Goal: Complete application form

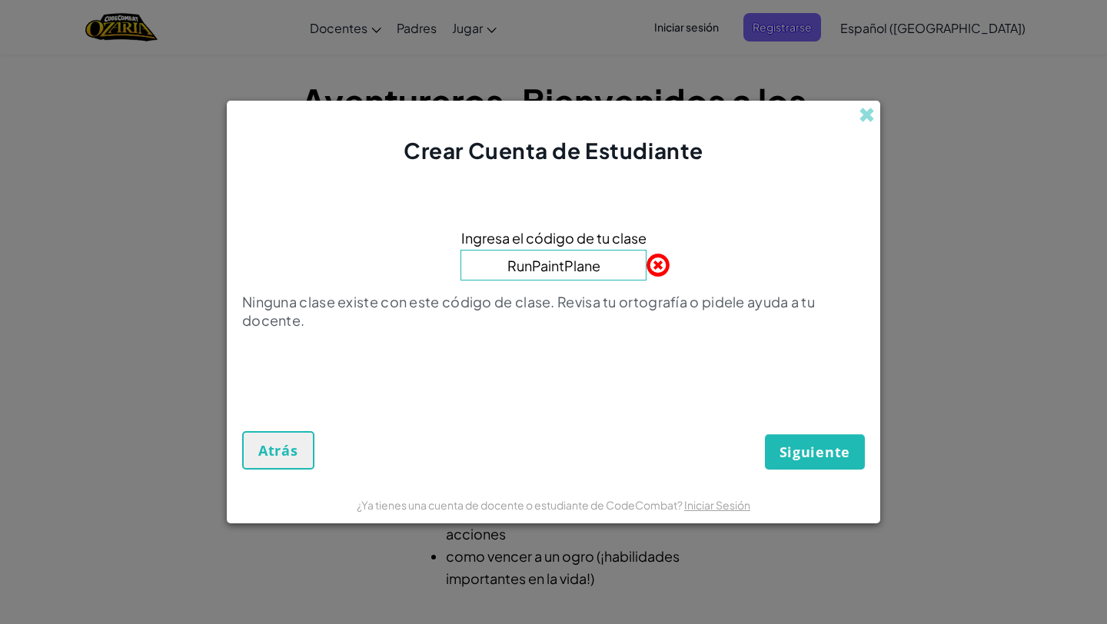
click at [807, 475] on form "Ingresa el código de tu clase RunPaintPlane Ninguna clase existe con este códig…" at bounding box center [554, 325] width 654 height 319
click at [805, 444] on span "Siguiente" at bounding box center [815, 452] width 71 height 18
click at [808, 462] on button "Siguiente" at bounding box center [815, 451] width 100 height 35
click at [594, 258] on input "RunPaintPlane" at bounding box center [554, 265] width 186 height 31
click at [821, 438] on button "Siguiente" at bounding box center [815, 451] width 100 height 35
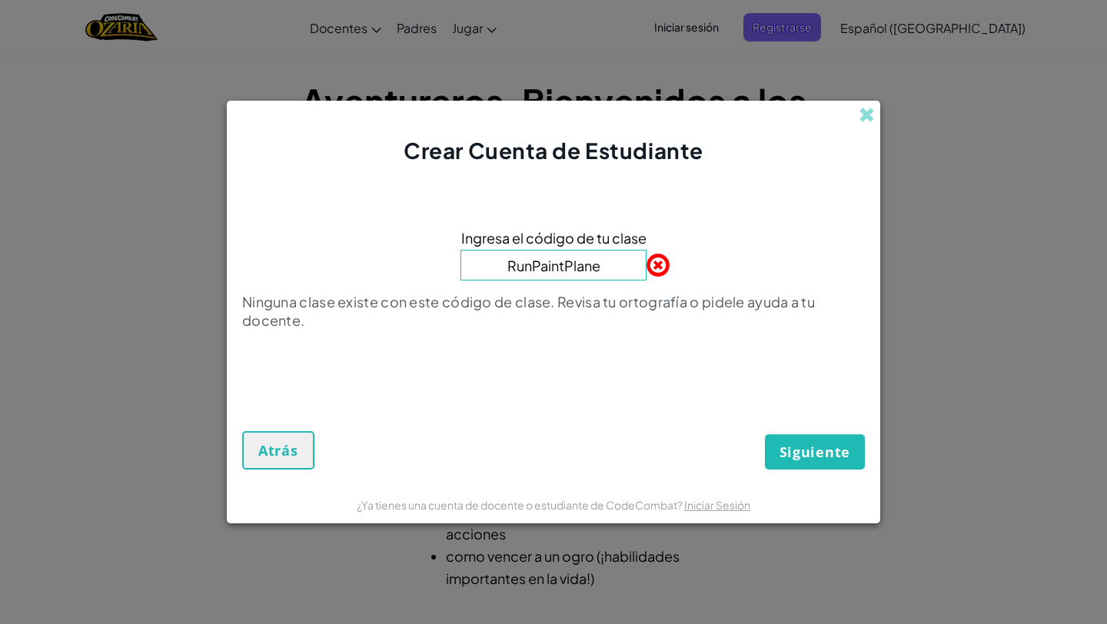
click at [607, 265] on input "RunPaintPlane" at bounding box center [554, 265] width 186 height 31
type input "R"
click at [591, 261] on input at bounding box center [554, 265] width 186 height 31
type input "RunPaintPlane"
click at [789, 457] on span "Siguiente" at bounding box center [815, 452] width 71 height 18
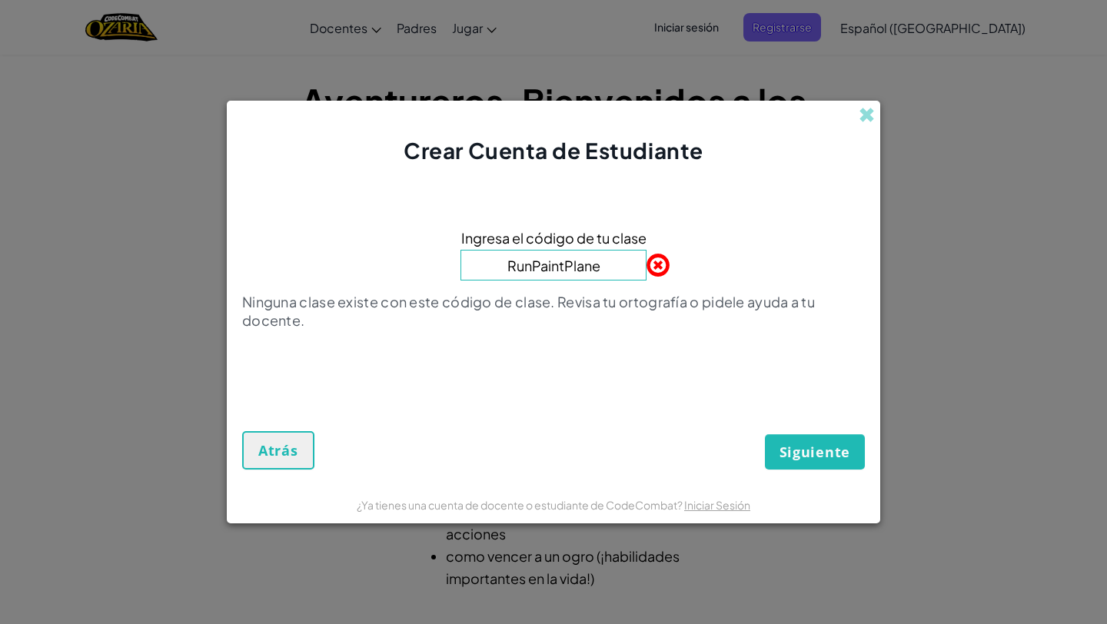
drag, startPoint x: 604, startPoint y: 272, endPoint x: 469, endPoint y: 272, distance: 134.6
click at [469, 272] on div "Ingresa el código de tu clase RunPaintPlane Ninguna clase existe con este códig…" at bounding box center [553, 283] width 623 height 205
click at [551, 262] on input at bounding box center [554, 265] width 186 height 31
type input "EastShirtArmy"
click at [790, 457] on span "Siguiente" at bounding box center [815, 452] width 71 height 18
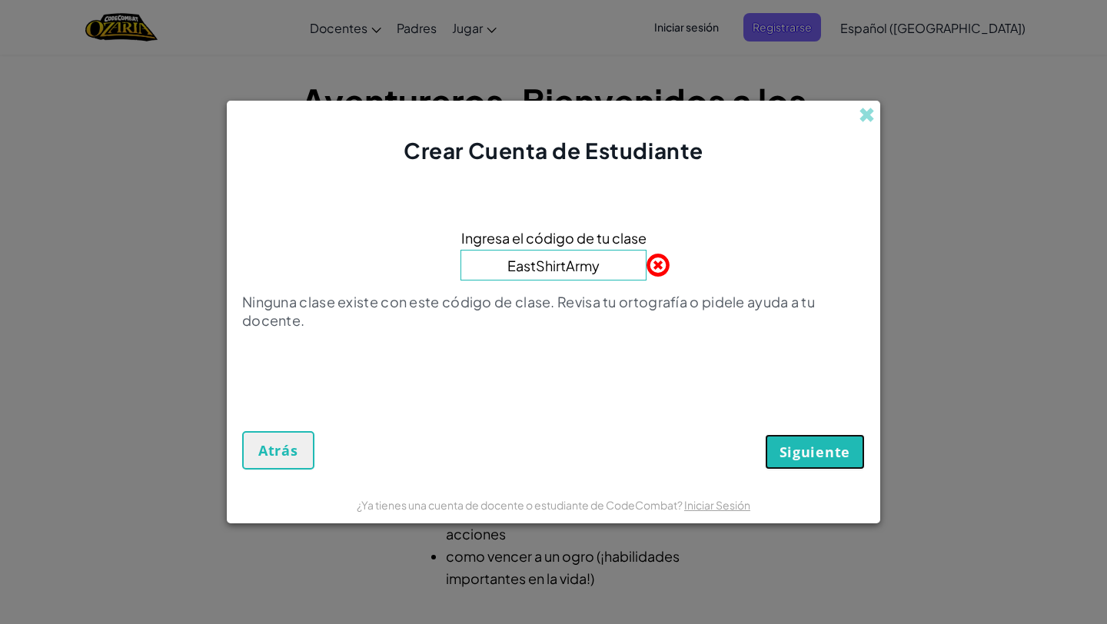
click at [790, 457] on span "Siguiente" at bounding box center [815, 452] width 71 height 18
click at [647, 258] on span at bounding box center [647, 265] width 0 height 31
click at [287, 448] on span "Atrás" at bounding box center [278, 450] width 40 height 18
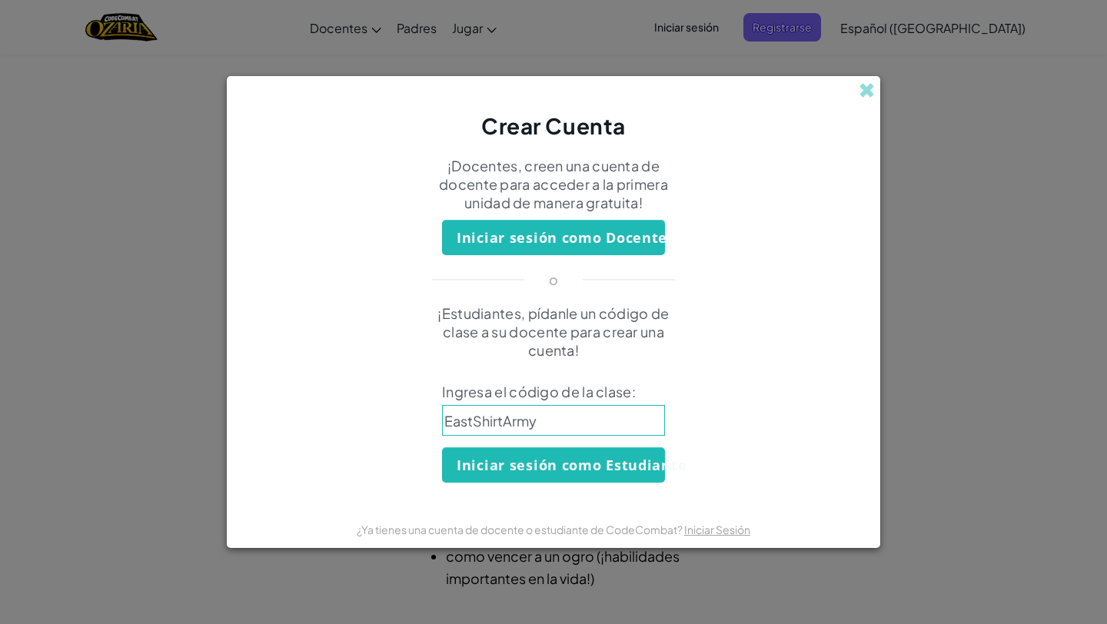
click at [551, 405] on input "EastShirtArmy" at bounding box center [553, 420] width 223 height 31
drag, startPoint x: 544, startPoint y: 424, endPoint x: 397, endPoint y: 419, distance: 146.9
click at [397, 419] on div "¡Estudiantes, pídanle un código de clase a su docente para crear una cuenta! In…" at bounding box center [553, 394] width 623 height 178
click at [448, 416] on input at bounding box center [553, 420] width 223 height 31
type input "RunPaintPlane"
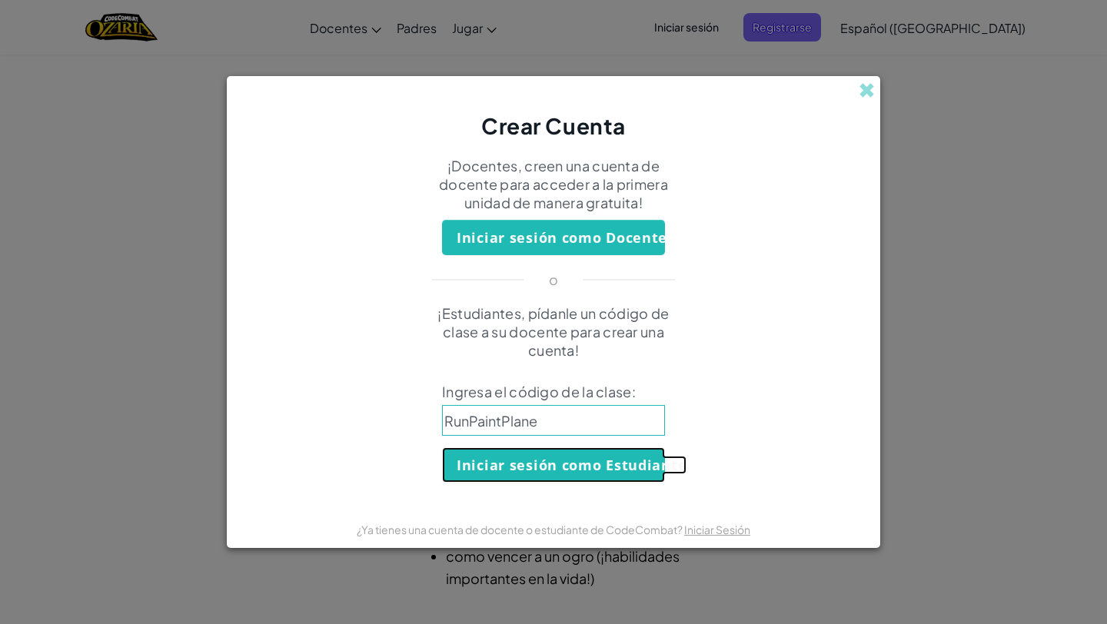
click at [564, 461] on button "Iniciar sesión como Estudiante" at bounding box center [553, 465] width 223 height 35
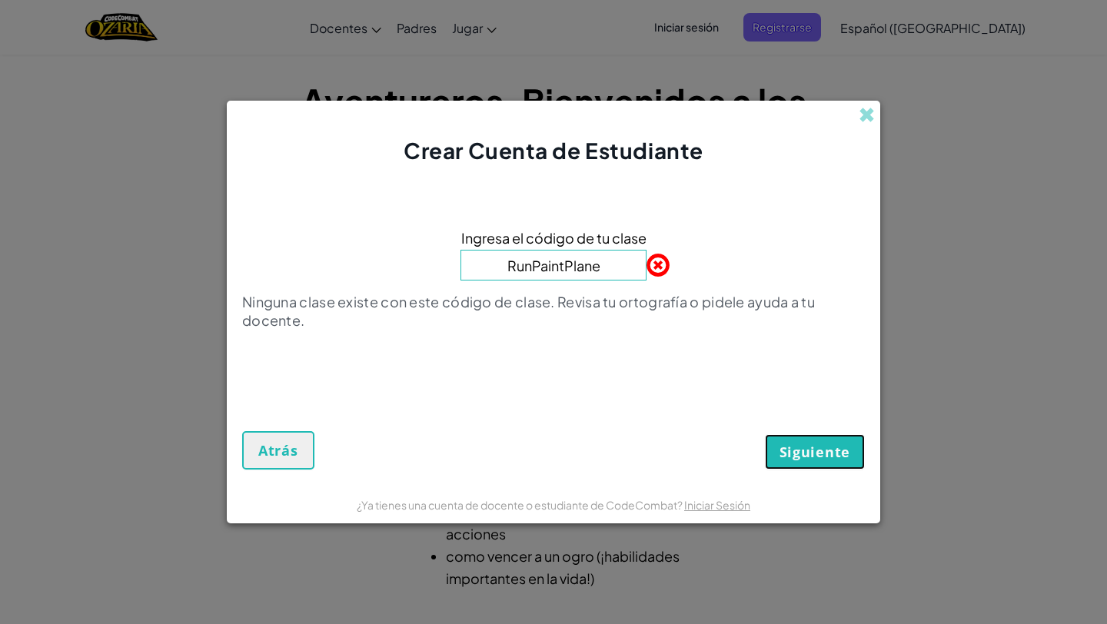
click at [823, 455] on span "Siguiente" at bounding box center [815, 452] width 71 height 18
drag, startPoint x: 602, startPoint y: 269, endPoint x: 561, endPoint y: 2, distance: 270.0
click at [794, 436] on button "Siguiente" at bounding box center [815, 451] width 100 height 35
paste input "UnderEggShort"
type input "UnderEggShort"
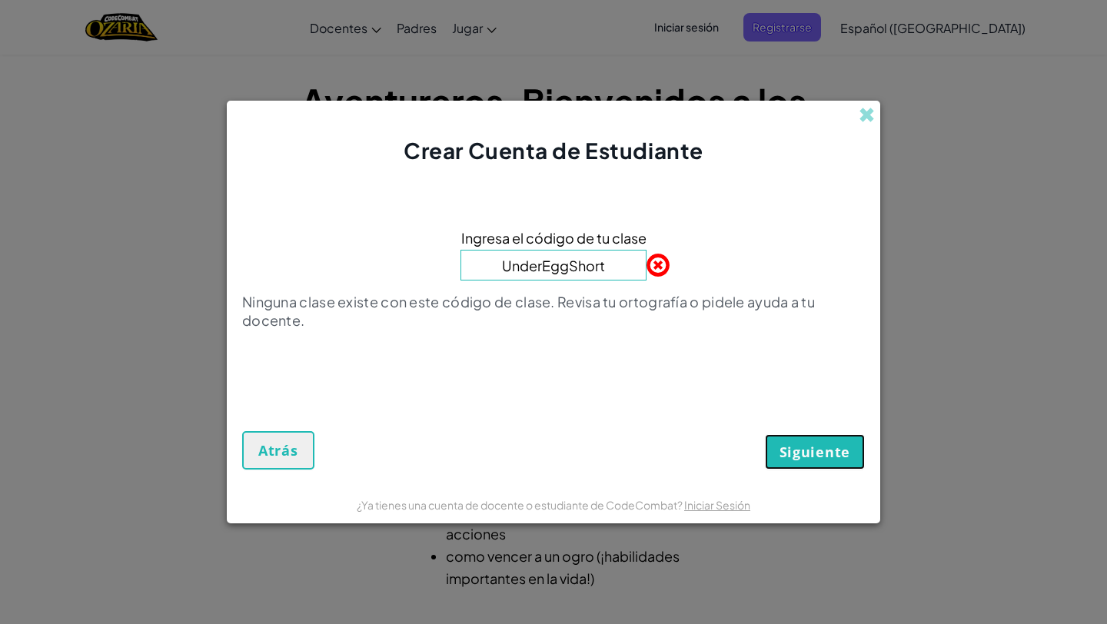
click at [829, 444] on span "Siguiente" at bounding box center [815, 452] width 71 height 18
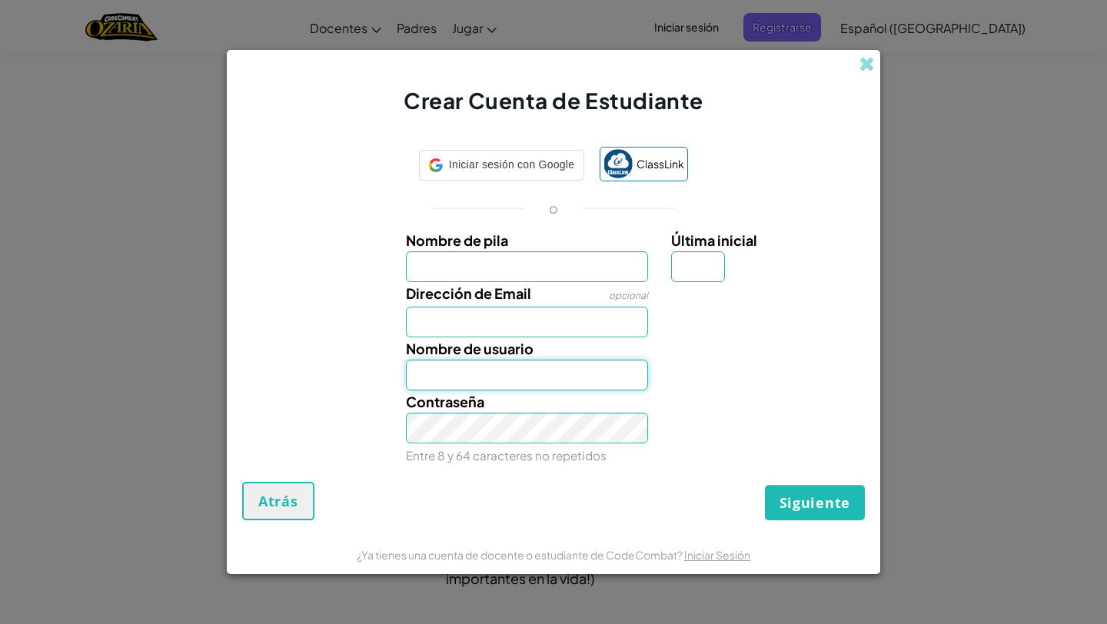
type input "[PERSON_NAME] RolonR"
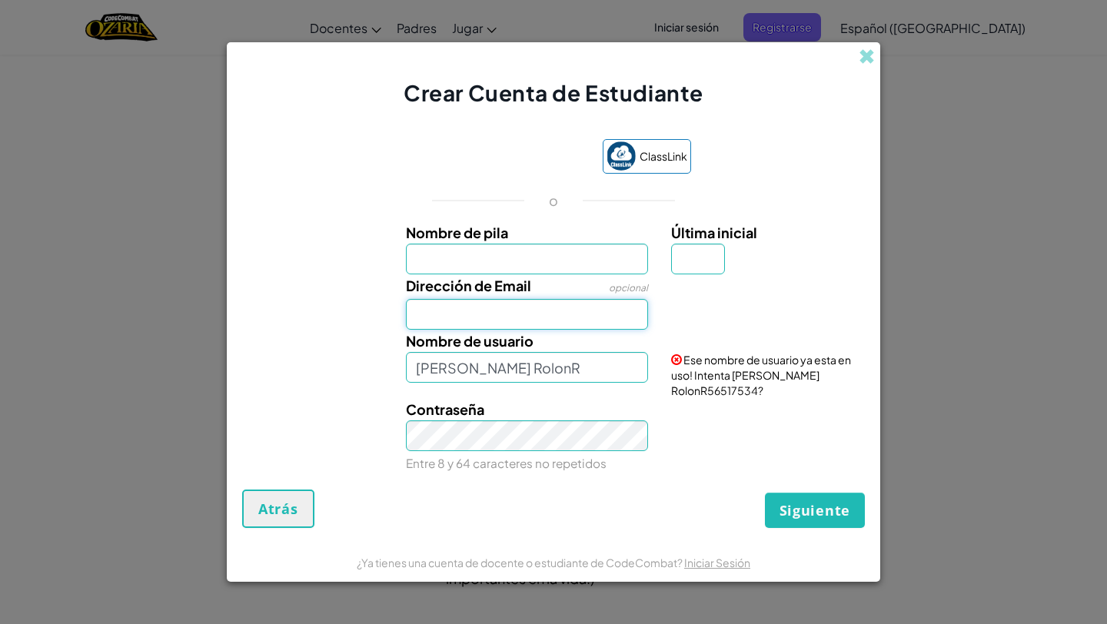
click at [457, 309] on input "Dirección de Email" at bounding box center [527, 314] width 243 height 31
type input "[EMAIL_ADDRESS][DOMAIN_NAME]"
click at [441, 247] on input "Nombre de pila" at bounding box center [527, 259] width 243 height 31
type input "[PERSON_NAME]"
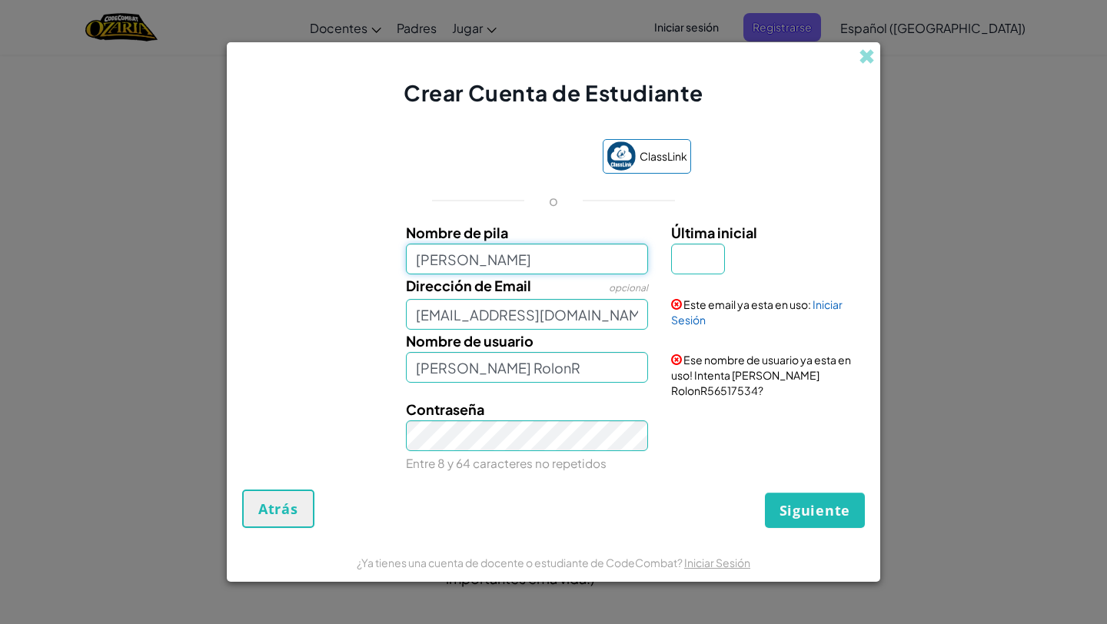
type input "[PERSON_NAME]"
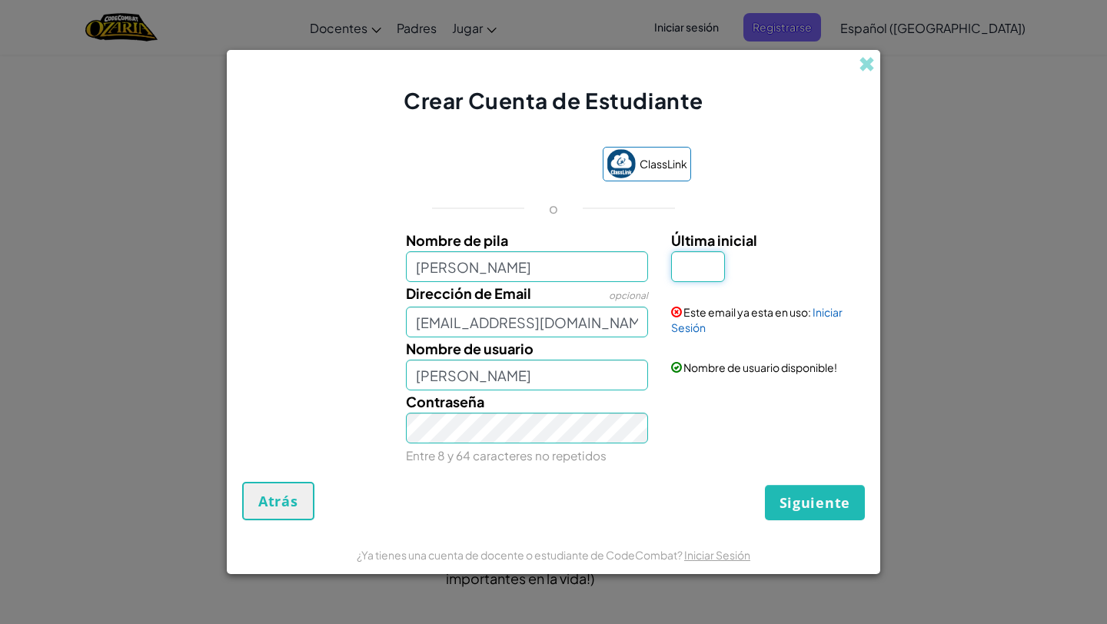
click at [701, 263] on input "Última inicial" at bounding box center [698, 266] width 54 height 31
type input "R"
type input "[PERSON_NAME] RolonR"
click at [834, 314] on link "Iniciar Sesión" at bounding box center [756, 319] width 171 height 29
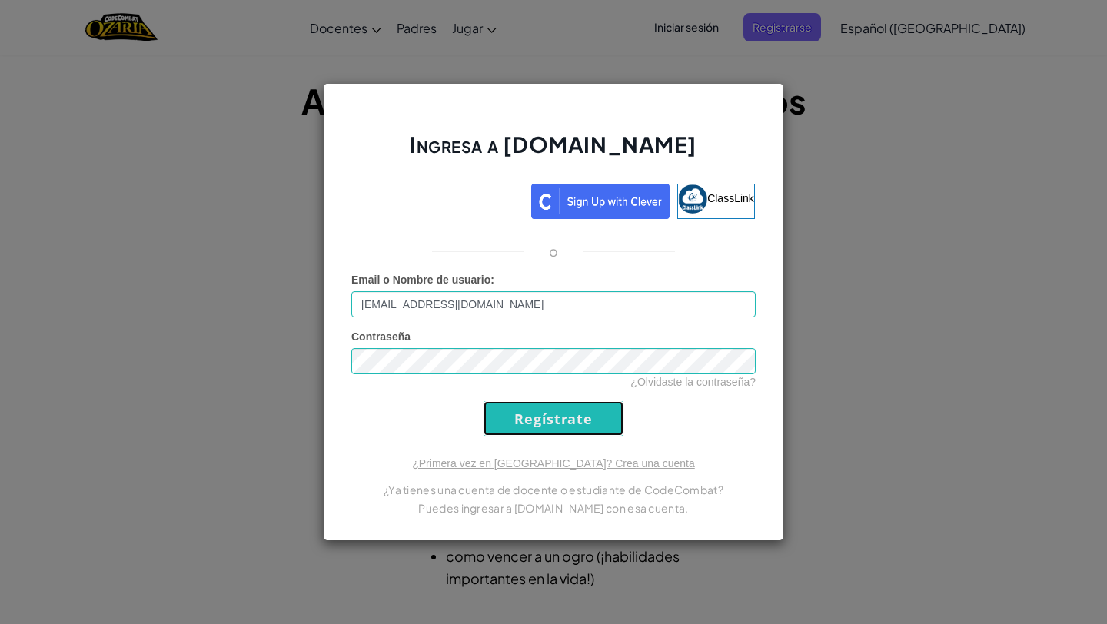
click at [515, 418] on input "Regístrate" at bounding box center [554, 418] width 140 height 35
